Goal: Check status

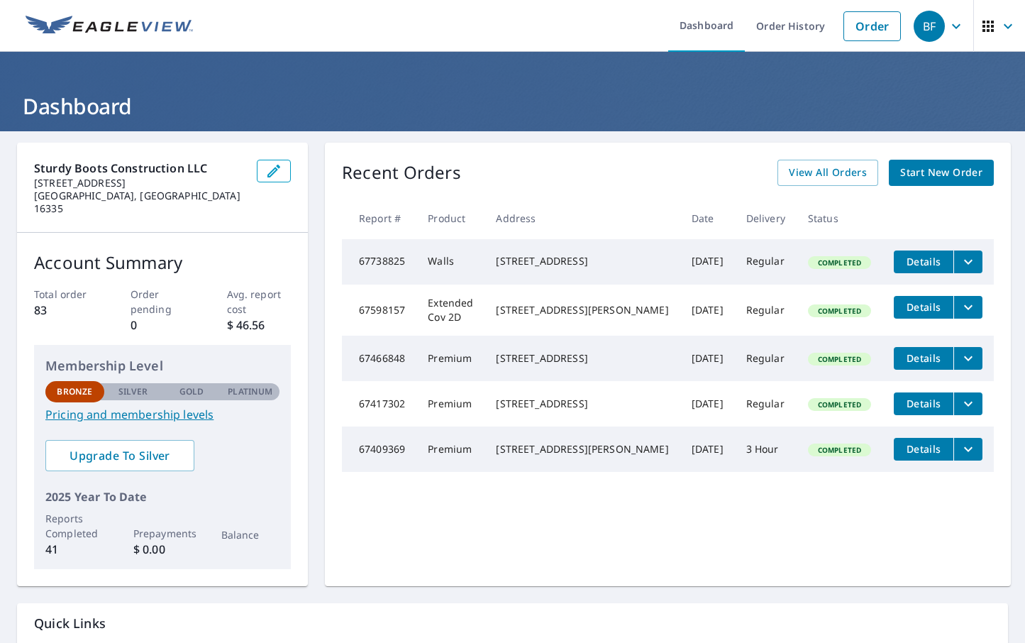
click at [965, 267] on icon "filesDropdownBtn-67738825" at bounding box center [968, 261] width 17 height 17
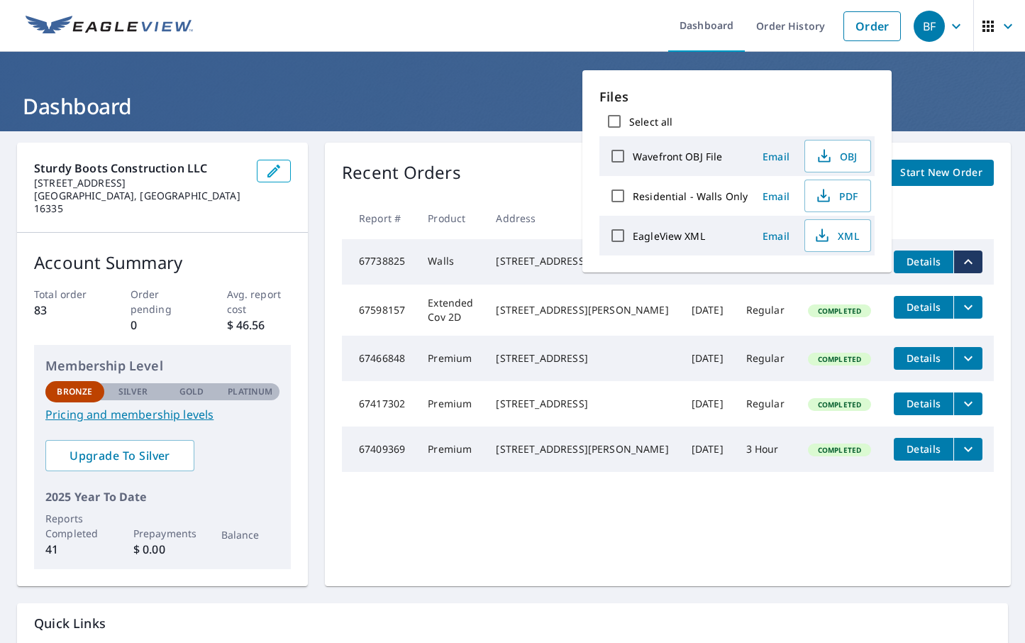
click at [416, 269] on td "67738825" at bounding box center [379, 261] width 74 height 45
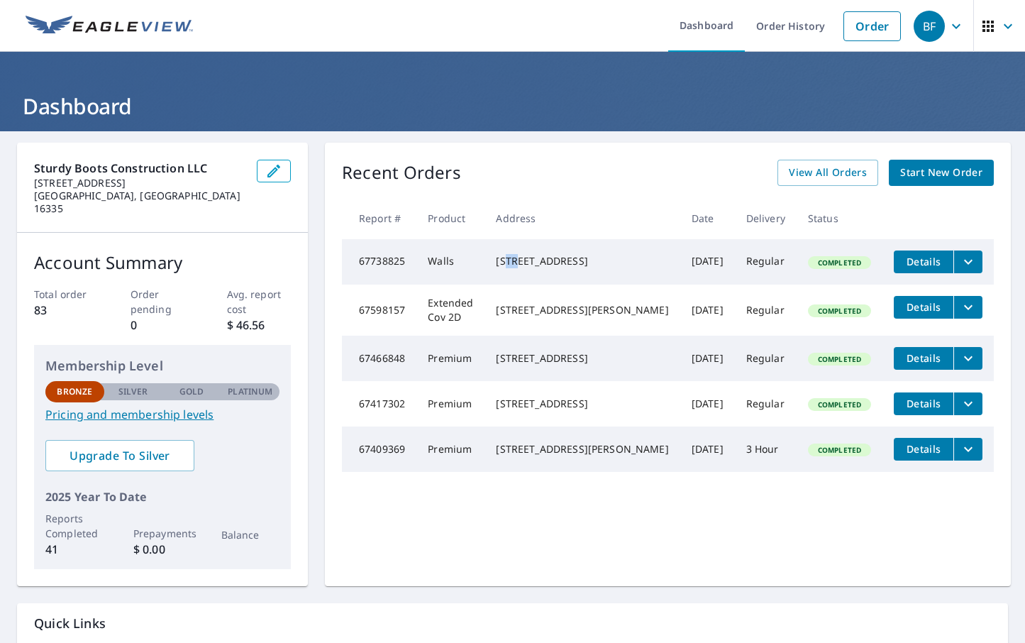
click at [543, 257] on div "[STREET_ADDRESS]" at bounding box center [582, 261] width 172 height 14
click at [765, 277] on td "Regular" at bounding box center [766, 261] width 62 height 45
click at [827, 265] on span "Completed" at bounding box center [839, 262] width 60 height 10
click at [655, 254] on div "[STREET_ADDRESS]" at bounding box center [582, 261] width 172 height 14
click at [913, 259] on span "Details" at bounding box center [923, 261] width 43 height 13
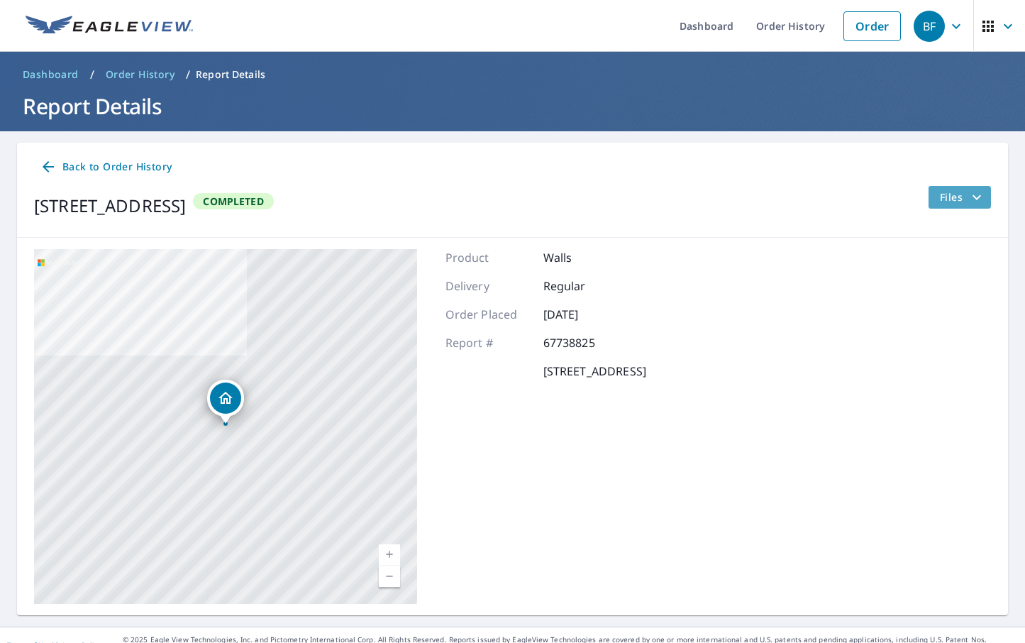
click at [965, 193] on span "Files" at bounding box center [962, 197] width 45 height 17
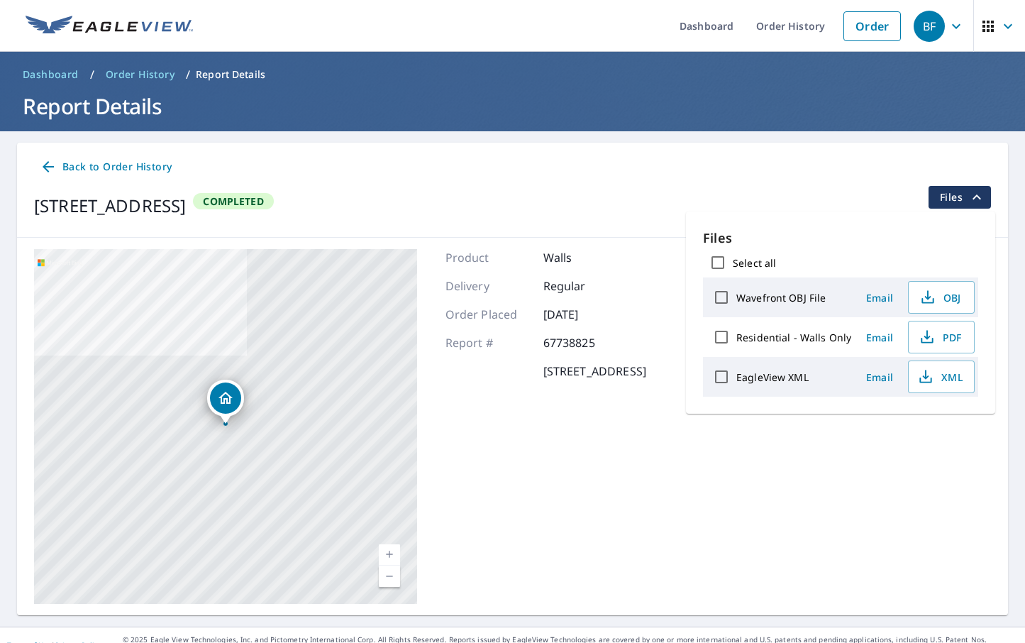
click at [458, 238] on div "[STREET_ADDRESS] A standard road map Aerial A detailed look from above Labels L…" at bounding box center [512, 426] width 991 height 377
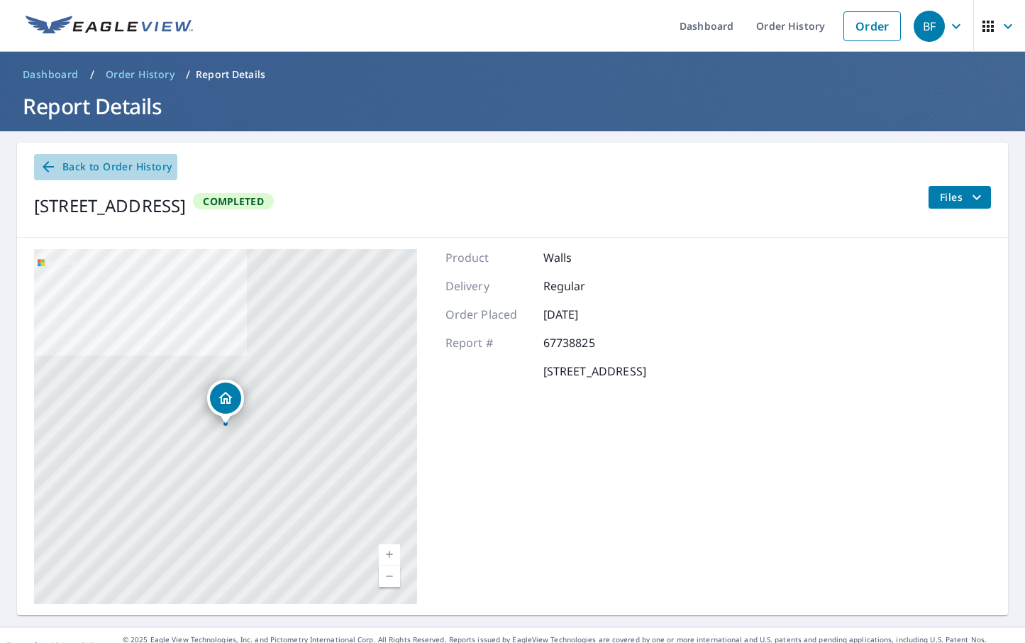
click at [73, 172] on span "Back to Order History" at bounding box center [106, 167] width 132 height 18
